Goal: Task Accomplishment & Management: Complete application form

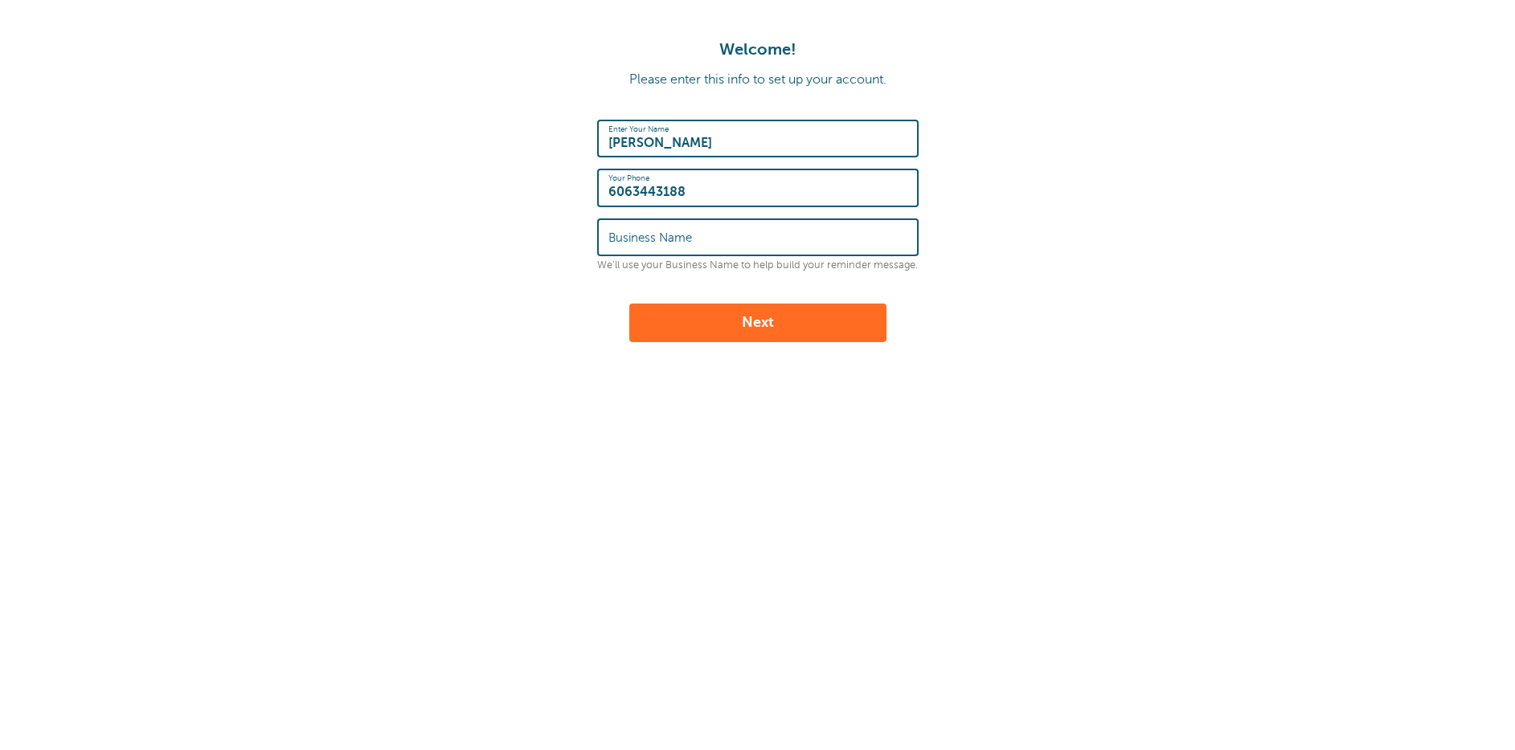
click at [674, 243] on label "Business Name" at bounding box center [650, 238] width 84 height 14
click at [674, 243] on input "Business Name" at bounding box center [757, 237] width 299 height 35
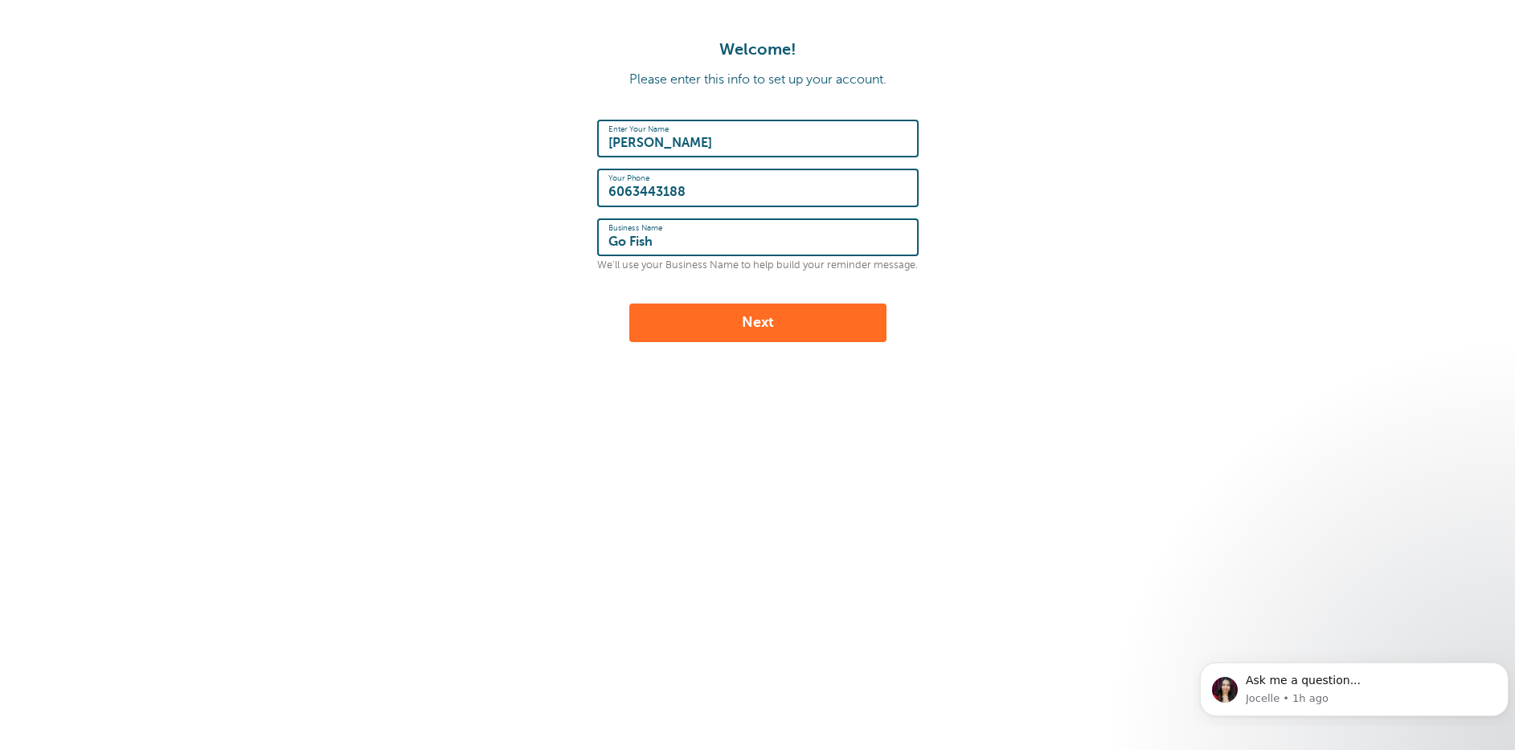
type input "Go Fish"
click at [629, 304] on button "Next" at bounding box center [757, 323] width 257 height 39
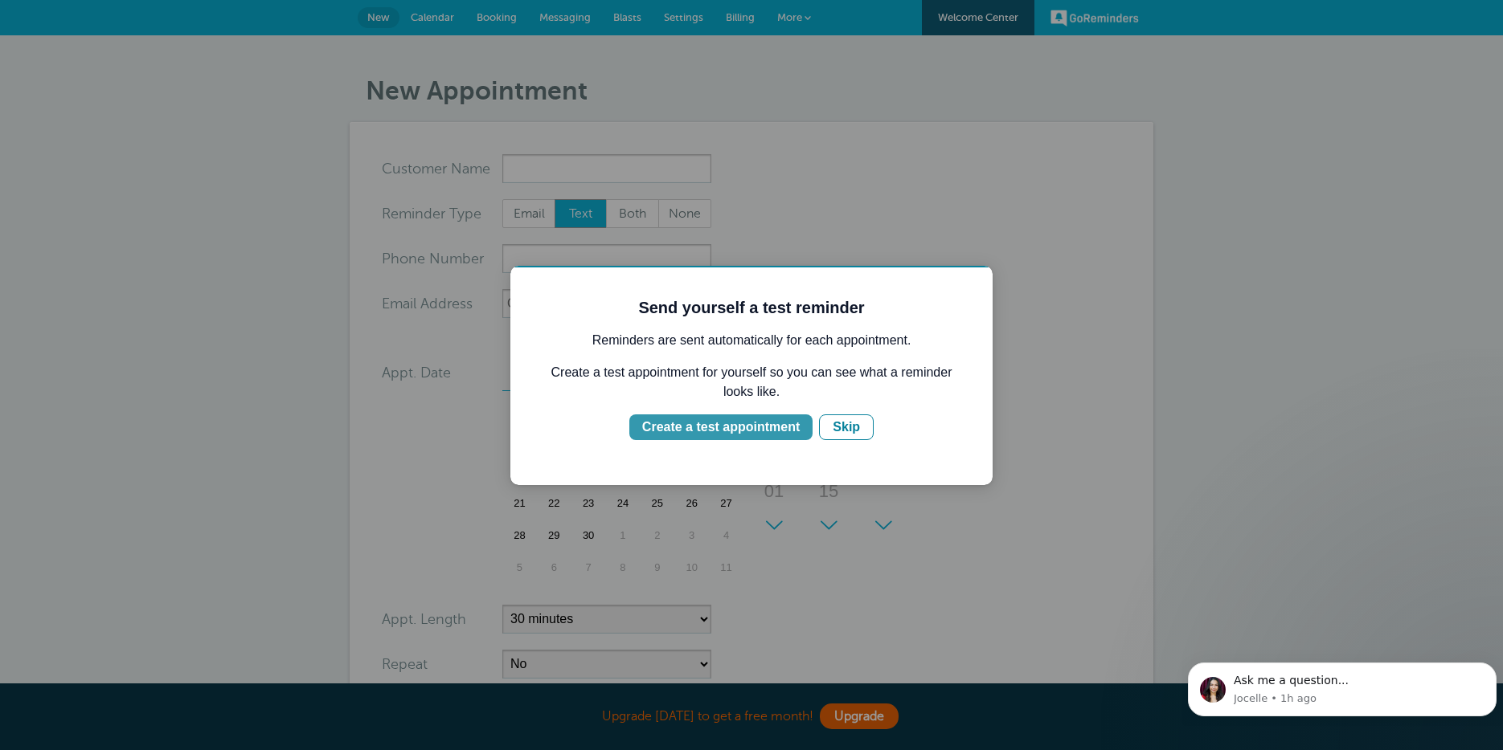
click at [730, 429] on div "Create a test appointment" at bounding box center [720, 427] width 157 height 19
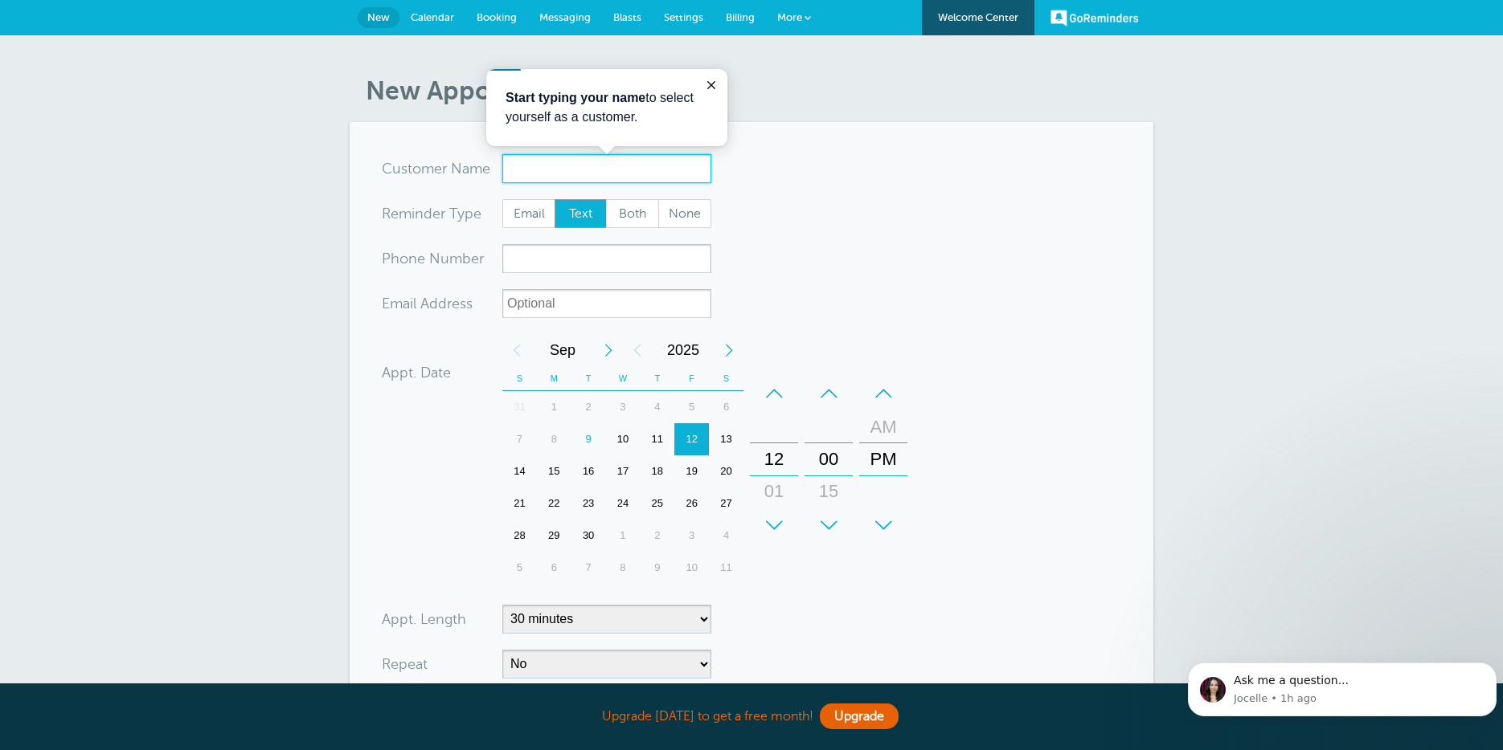
click at [556, 171] on input "x-no-autofill" at bounding box center [606, 168] width 209 height 29
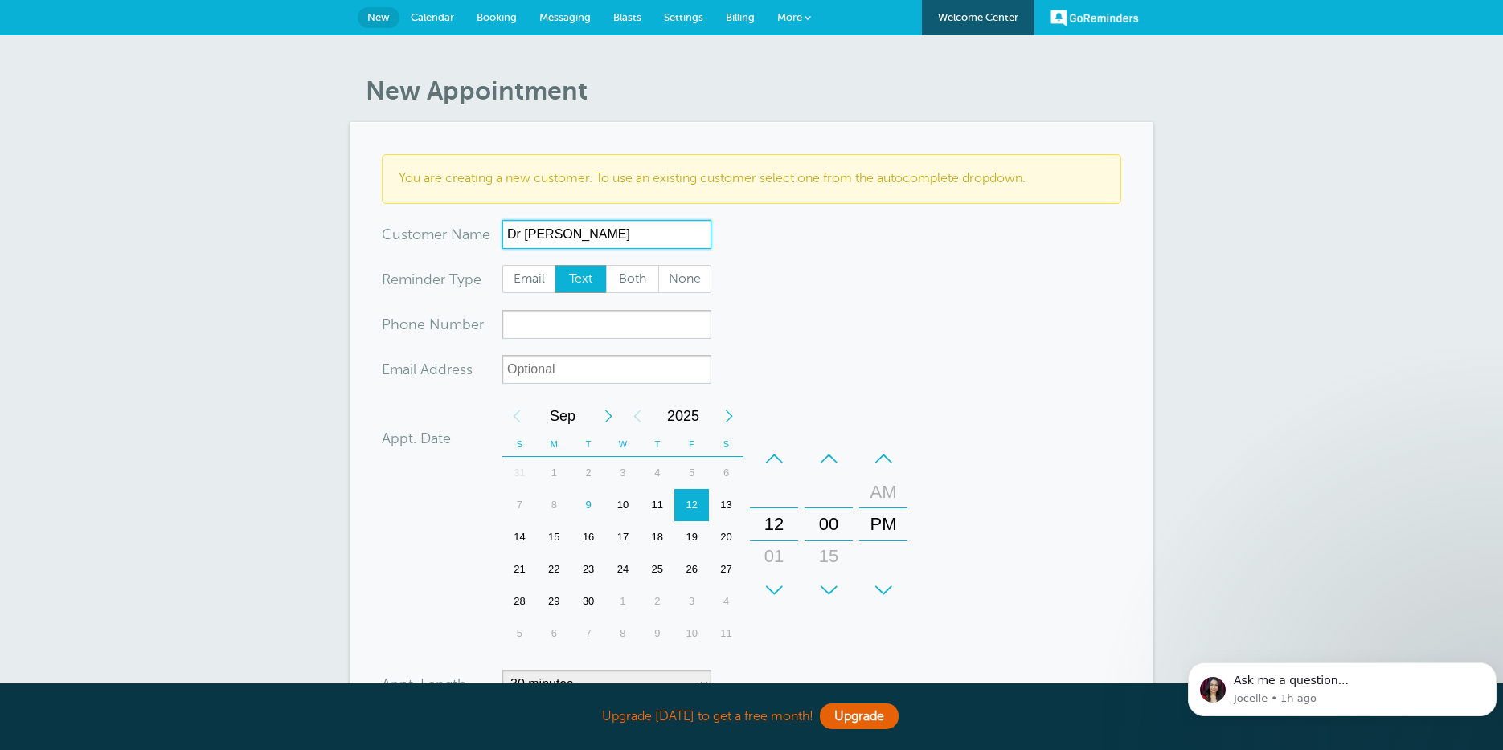
type input "Dr Appt"
click at [574, 280] on span "Text" at bounding box center [580, 279] width 51 height 27
click at [554, 265] on input "Text" at bounding box center [554, 264] width 1 height 1
click at [550, 331] on input "xxx-no-autofill" at bounding box center [606, 324] width 209 height 29
type input "606-344-3188"
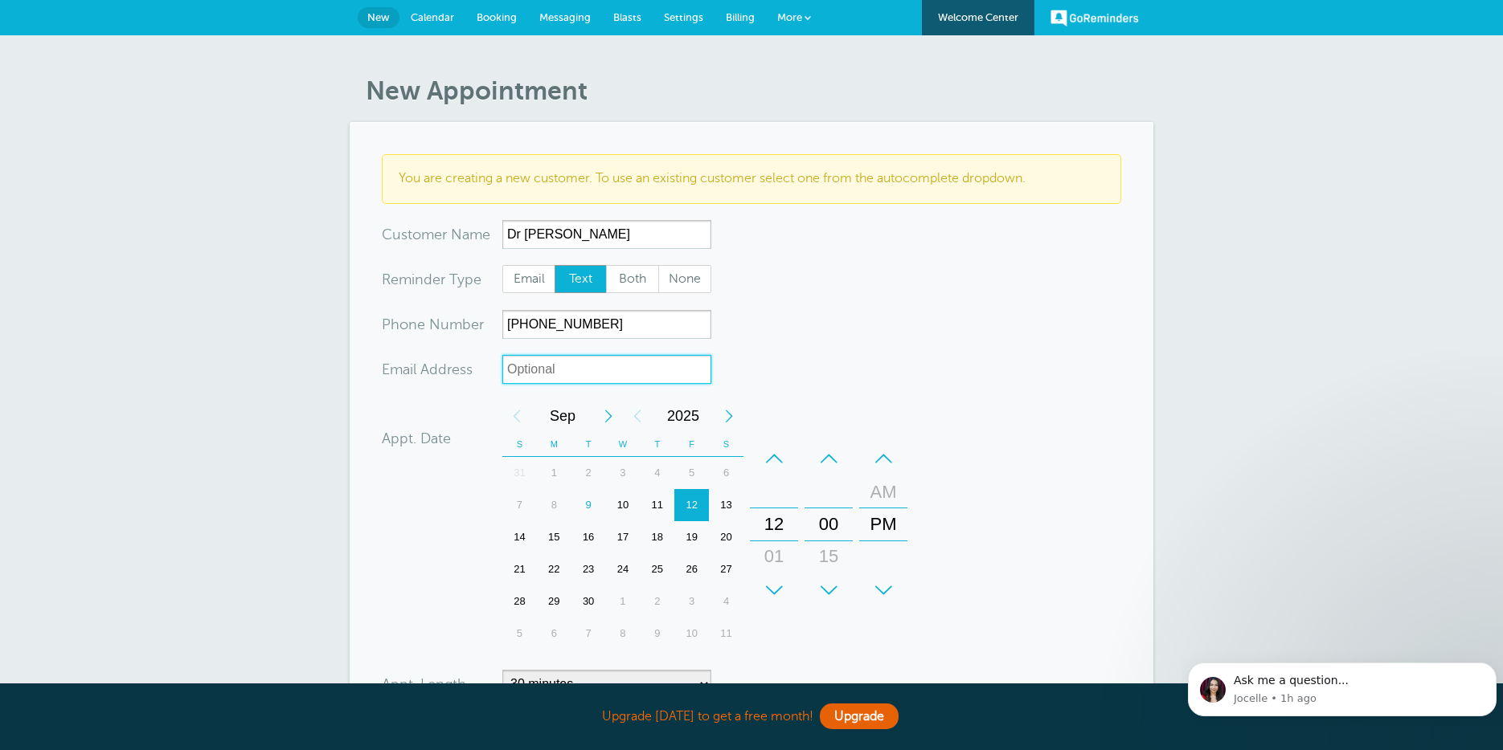
click at [544, 371] on input "xx-no-autofill" at bounding box center [606, 369] width 209 height 29
drag, startPoint x: 599, startPoint y: 320, endPoint x: 492, endPoint y: 333, distance: 107.7
click at [492, 333] on div "xxx-no-autofill Pho ne Nu mber 606-344-3188" at bounding box center [546, 324] width 329 height 29
click at [533, 359] on input "xx-no-autofill" at bounding box center [606, 369] width 209 height 29
click at [587, 505] on div "9" at bounding box center [588, 505] width 35 height 32
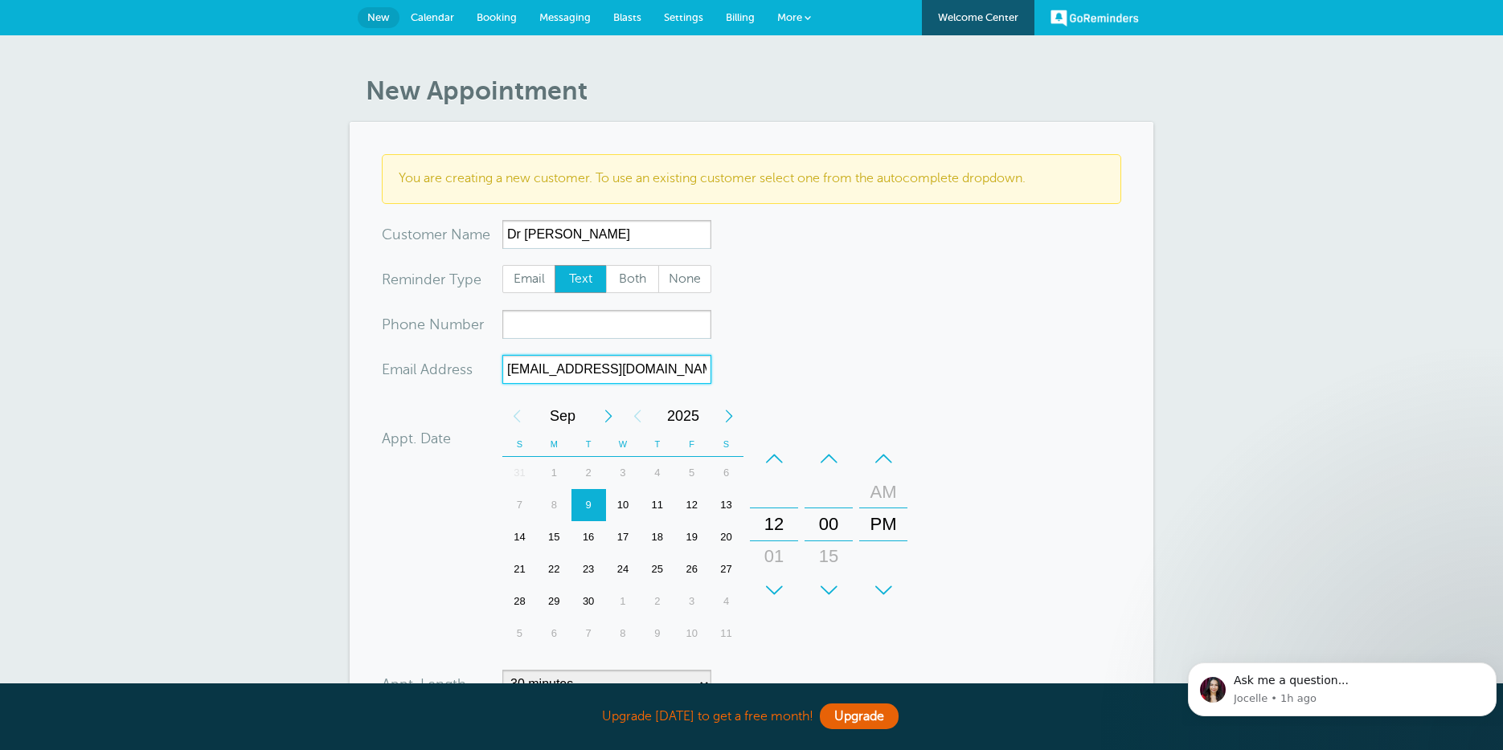
click at [777, 586] on div "+" at bounding box center [774, 590] width 48 height 32
click at [777, 585] on div "+" at bounding box center [774, 590] width 48 height 32
click at [776, 584] on div "+" at bounding box center [774, 590] width 48 height 32
click at [828, 554] on div "15" at bounding box center [828, 557] width 39 height 32
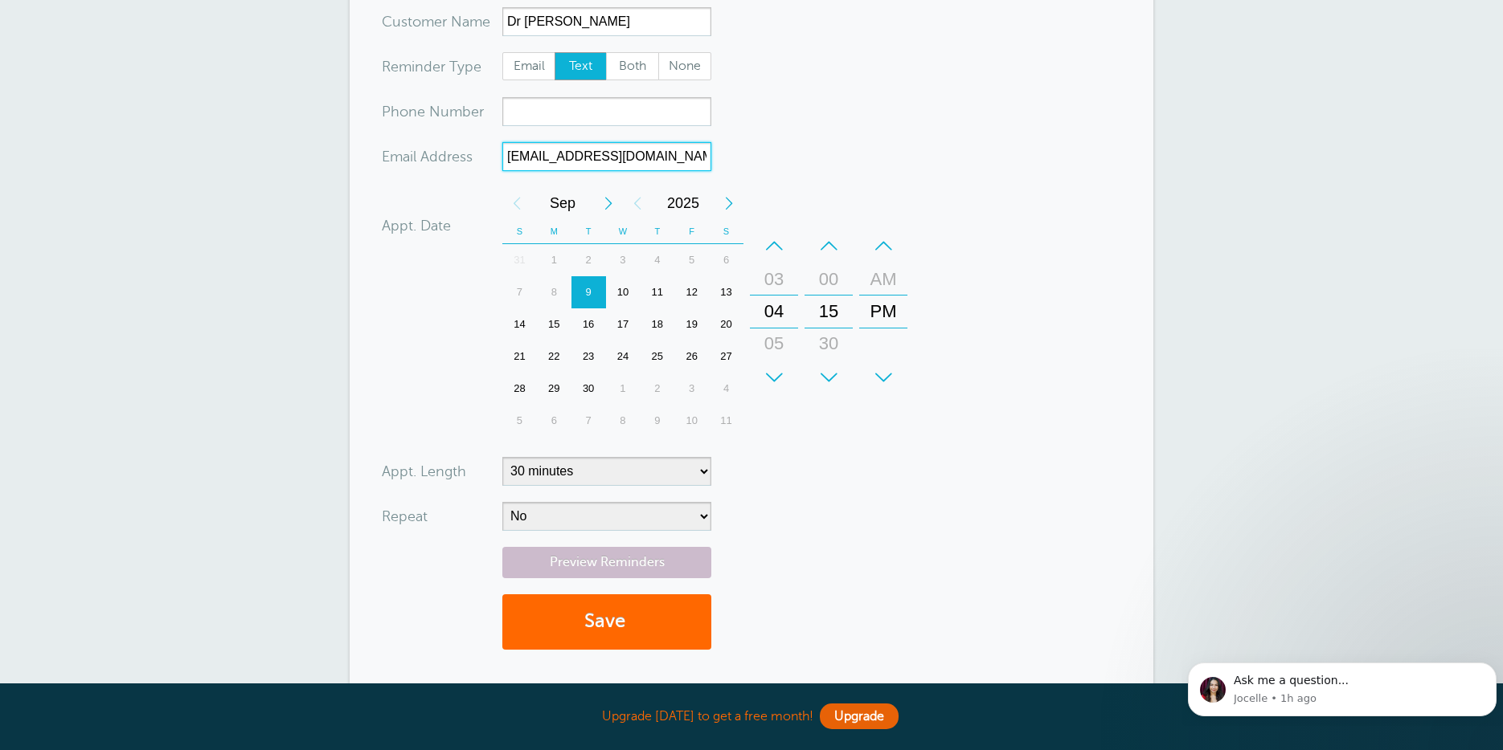
scroll to position [241, 0]
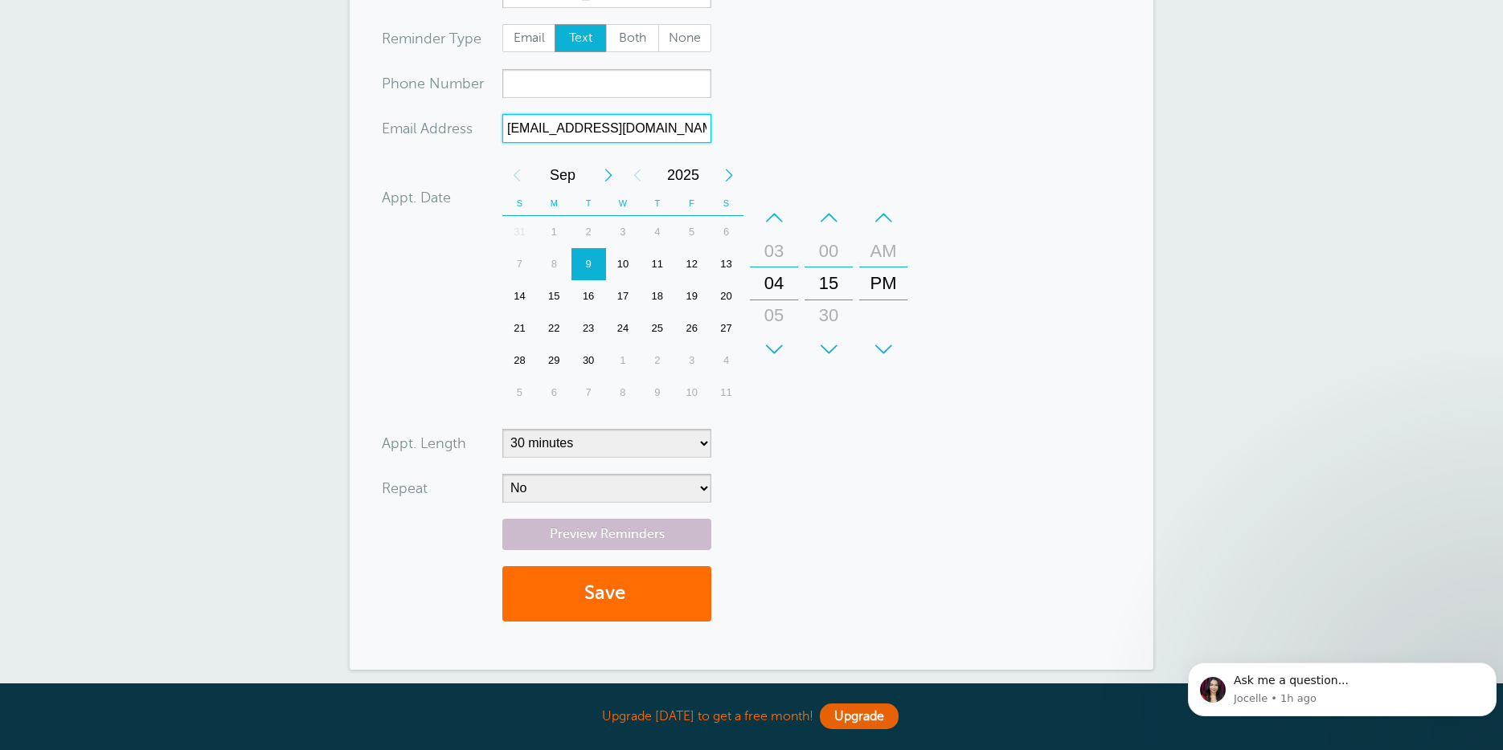
type input "zalindee@gamil.com"
click at [610, 590] on button "Save" at bounding box center [606, 593] width 209 height 55
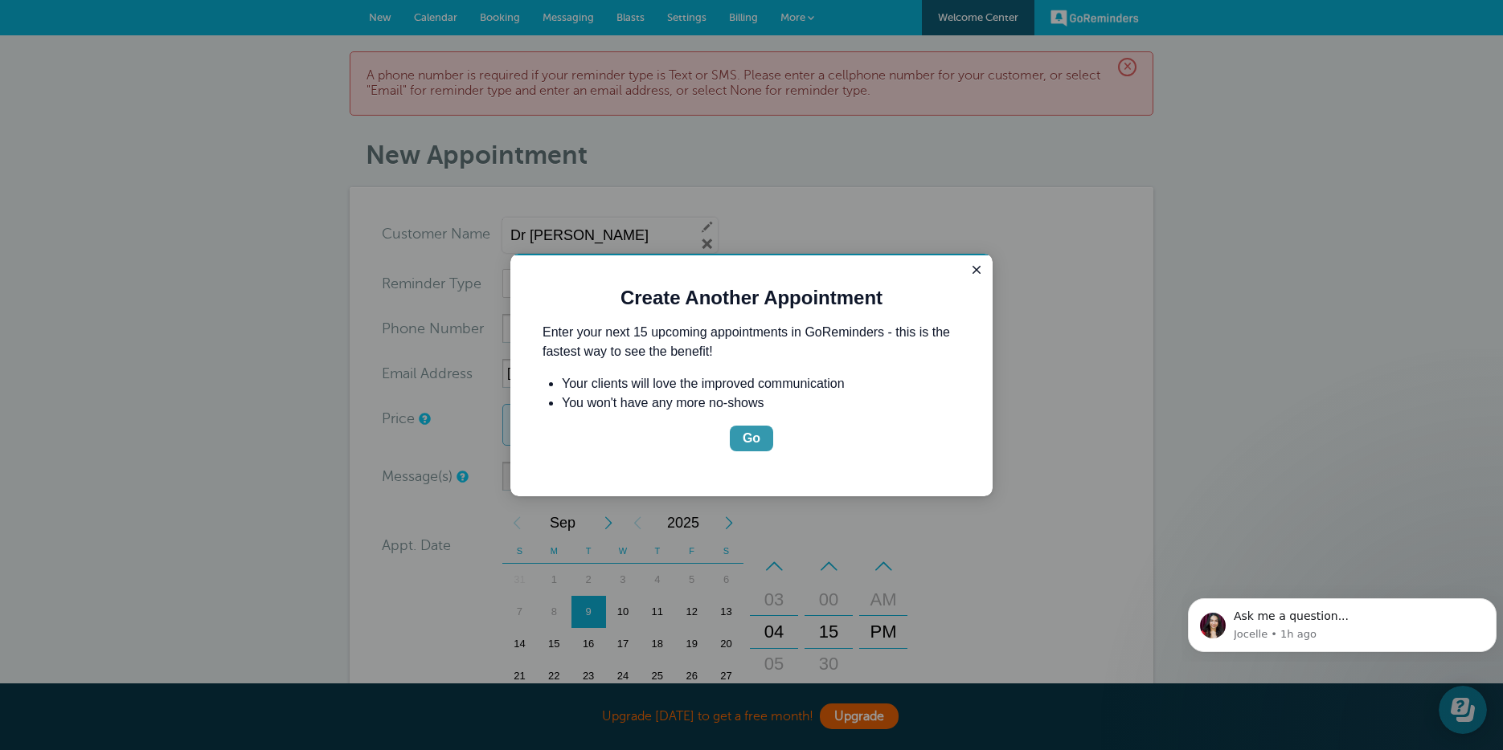
drag, startPoint x: 749, startPoint y: 442, endPoint x: 757, endPoint y: 440, distance: 8.2
click at [757, 440] on div "Go" at bounding box center [751, 438] width 18 height 19
